Goal: Navigation & Orientation: Find specific page/section

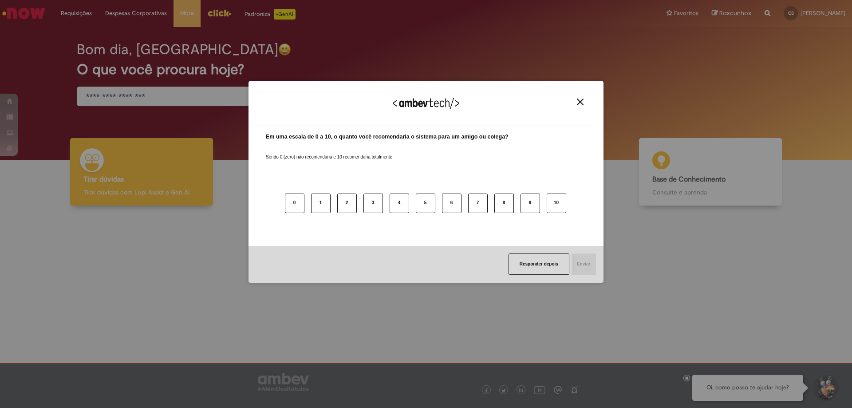
click at [574, 98] on div "Agradecemos seu feedback!" at bounding box center [426, 108] width 334 height 35
click at [580, 97] on div "Agradecemos seu feedback!" at bounding box center [426, 108] width 334 height 35
click at [578, 101] on img "Close" at bounding box center [580, 102] width 7 height 7
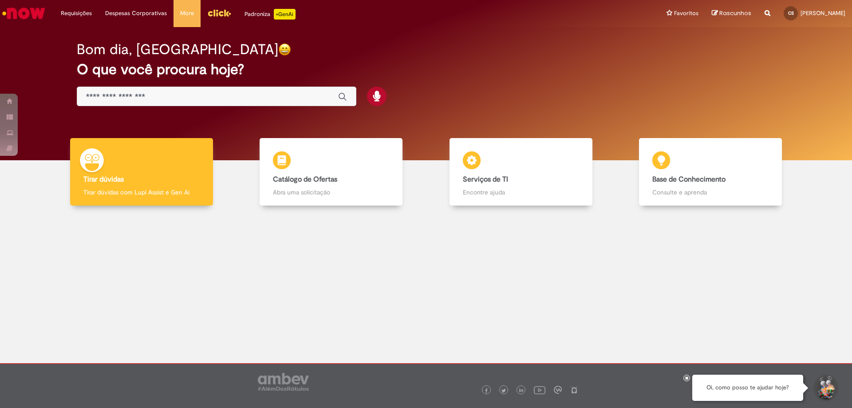
click at [25, 12] on img "Ir para a Homepage" at bounding box center [24, 13] width 46 height 18
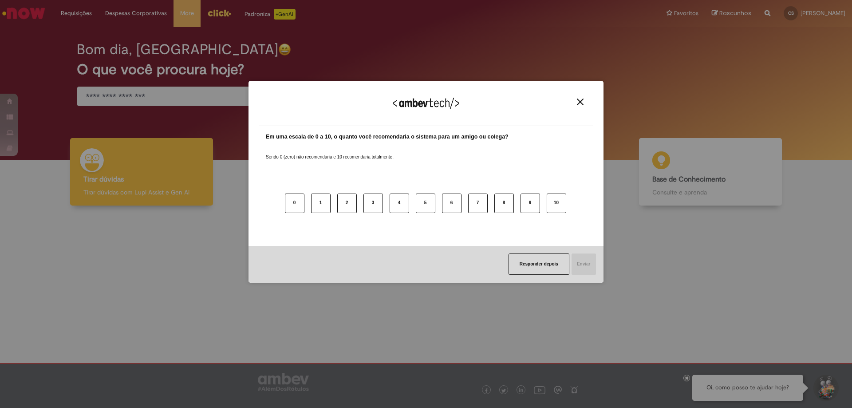
click at [580, 103] on img "Close" at bounding box center [580, 102] width 7 height 7
click at [581, 103] on img "Close" at bounding box center [580, 102] width 7 height 7
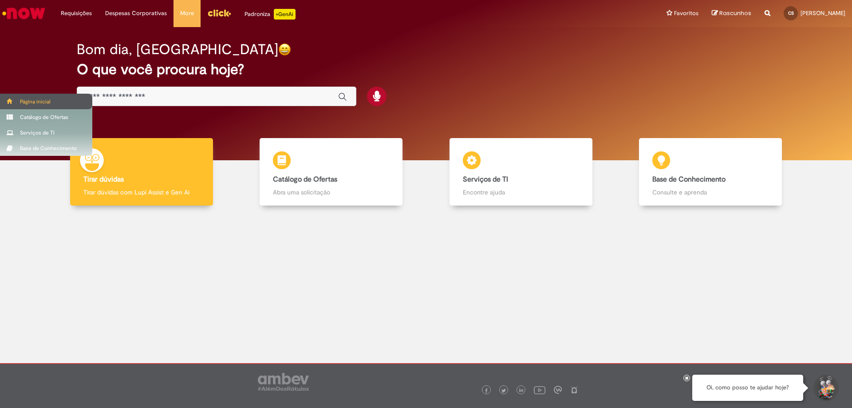
click at [12, 104] on span at bounding box center [10, 101] width 7 height 5
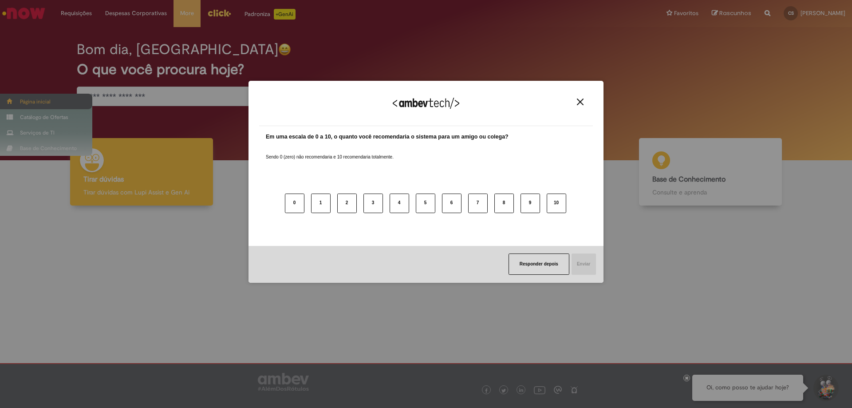
click at [13, 103] on div "Agradecemos seu feedback! Em uma escala de 0 a 10, o quanto você recomendaria o…" at bounding box center [426, 204] width 852 height 408
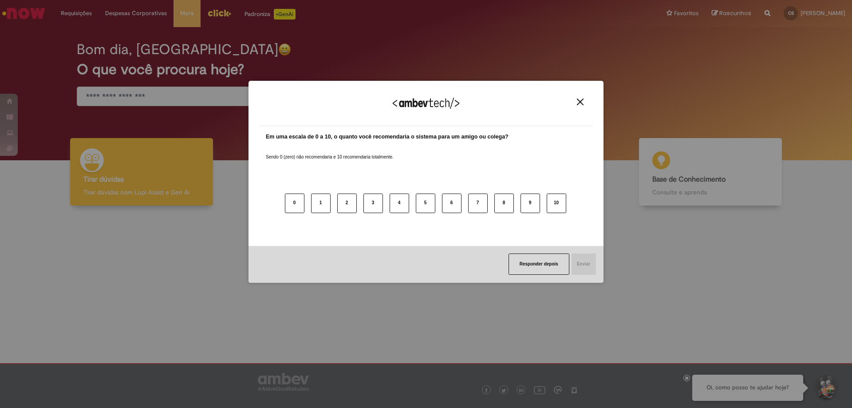
click at [583, 103] on img "Close" at bounding box center [580, 102] width 7 height 7
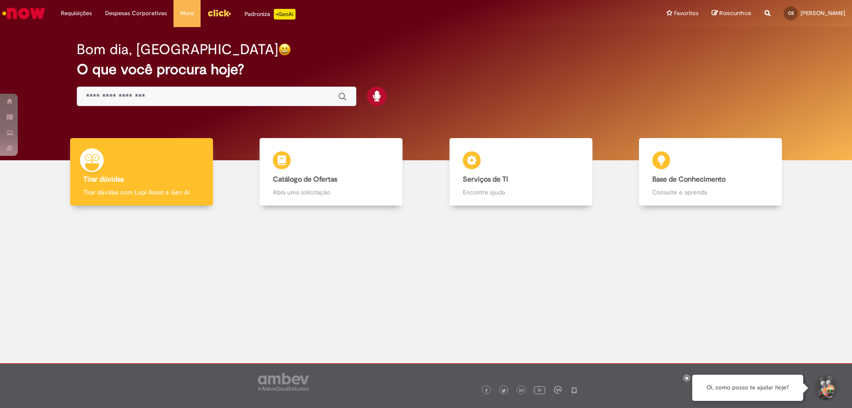
click at [217, 12] on img "Menu Cabeçalho" at bounding box center [219, 12] width 24 height 13
